Goal: Find specific page/section: Locate a particular part of the current website

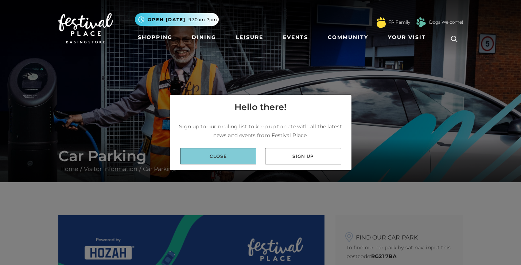
click at [223, 155] on link "Close" at bounding box center [218, 156] width 76 height 16
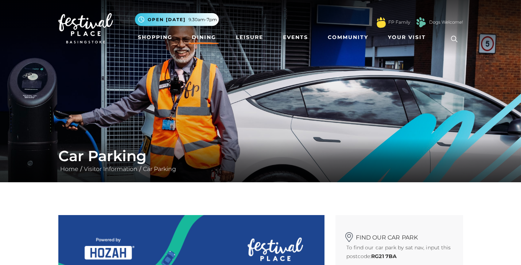
click at [199, 38] on link "Dining" at bounding box center [204, 38] width 30 height 14
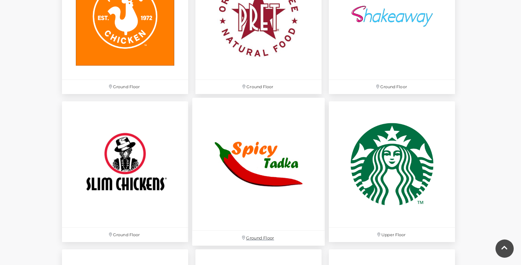
scroll to position [2172, 0]
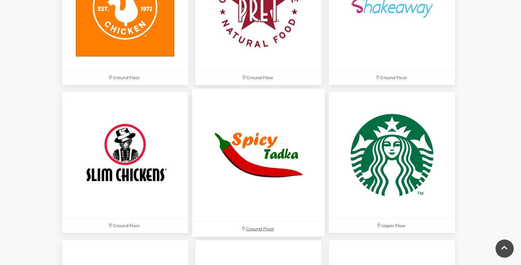
click at [268, 150] on img at bounding box center [258, 155] width 133 height 133
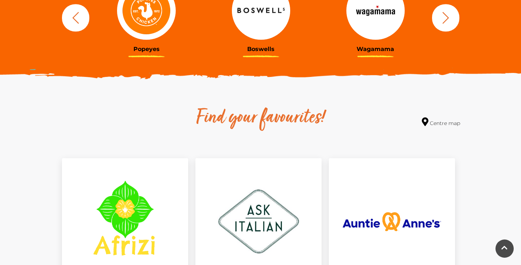
scroll to position [304, 0]
